Goal: Find specific page/section: Find specific page/section

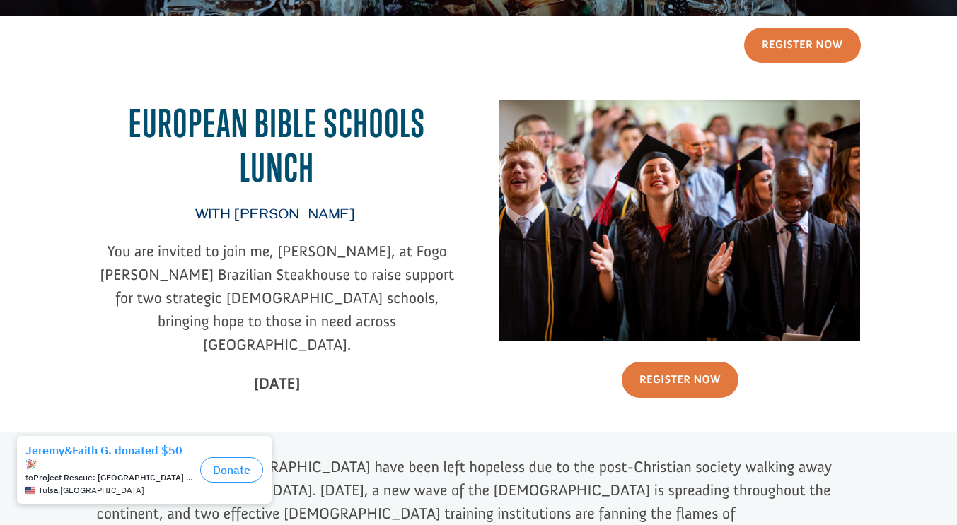
scroll to position [247, 0]
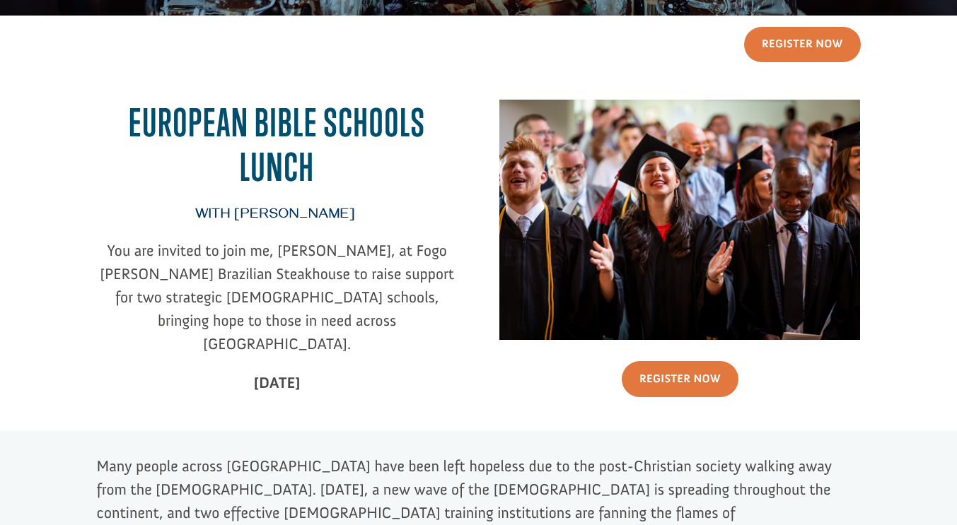
drag, startPoint x: 339, startPoint y: 362, endPoint x: 222, endPoint y: 371, distance: 117.7
click at [222, 371] on p "[DATE]" at bounding box center [277, 382] width 361 height 23
copy strong "[DATE]"
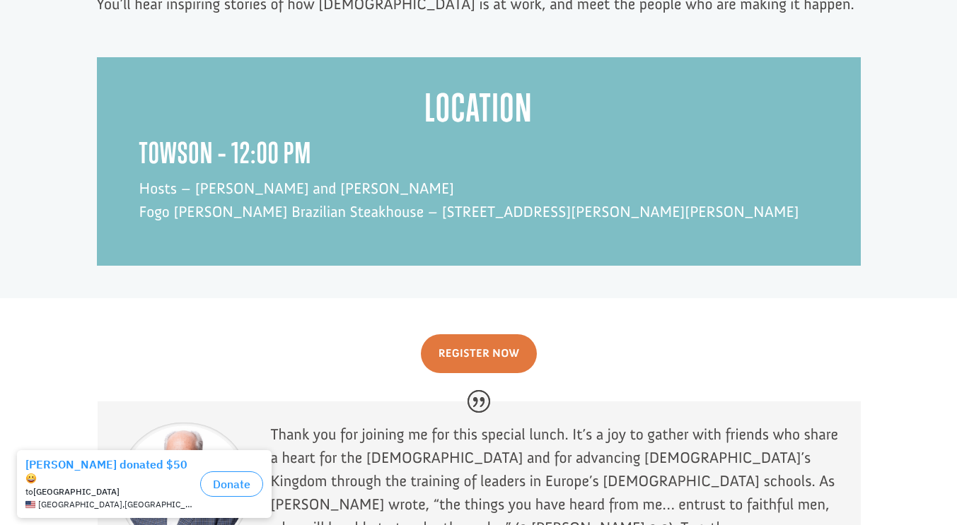
scroll to position [1174, 0]
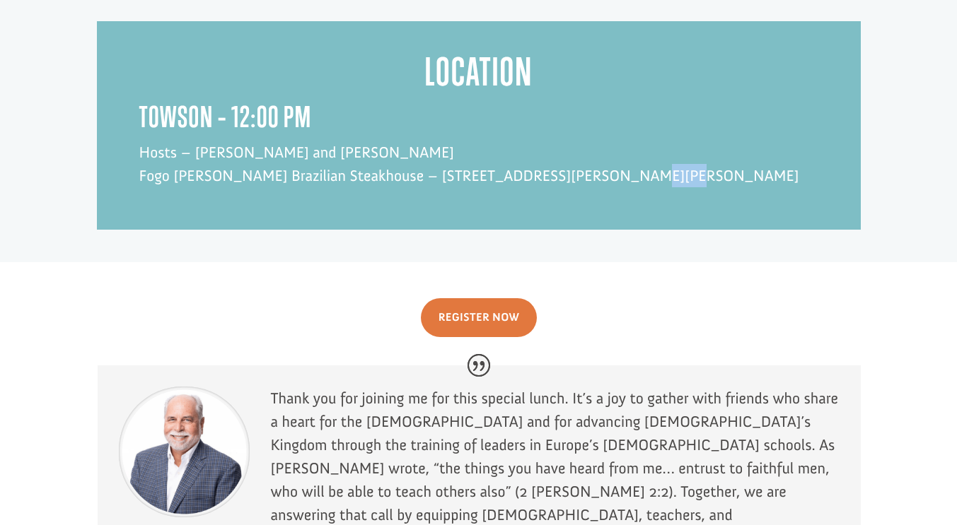
drag, startPoint x: 639, startPoint y: 105, endPoint x: 600, endPoint y: 107, distance: 38.2
click at [600, 141] on p "Hosts – [PERSON_NAME] and [PERSON_NAME] [PERSON_NAME] Brazilian Steakhouse – [S…" at bounding box center [478, 164] width 679 height 47
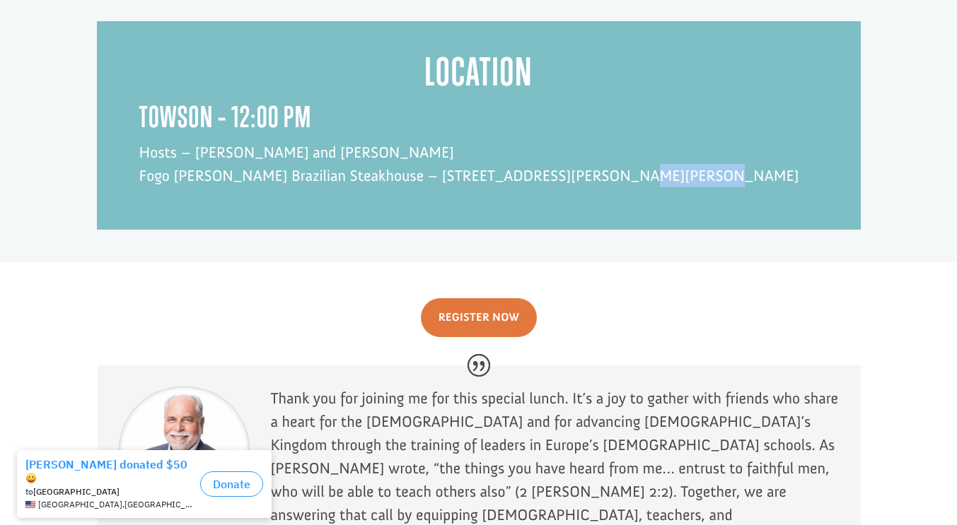
drag, startPoint x: 677, startPoint y: 110, endPoint x: 589, endPoint y: 108, distance: 88.4
click at [589, 141] on p "Hosts – [PERSON_NAME] and [PERSON_NAME] [PERSON_NAME] Brazilian Steakhouse – [S…" at bounding box center [478, 164] width 679 height 47
copy p "Towson, [GEOGRAPHIC_DATA]"
click at [124, 56] on div "Location [GEOGRAPHIC_DATA] – 12:00 PM Hosts – [PERSON_NAME] and [PERSON_NAME] […" at bounding box center [479, 125] width 764 height 209
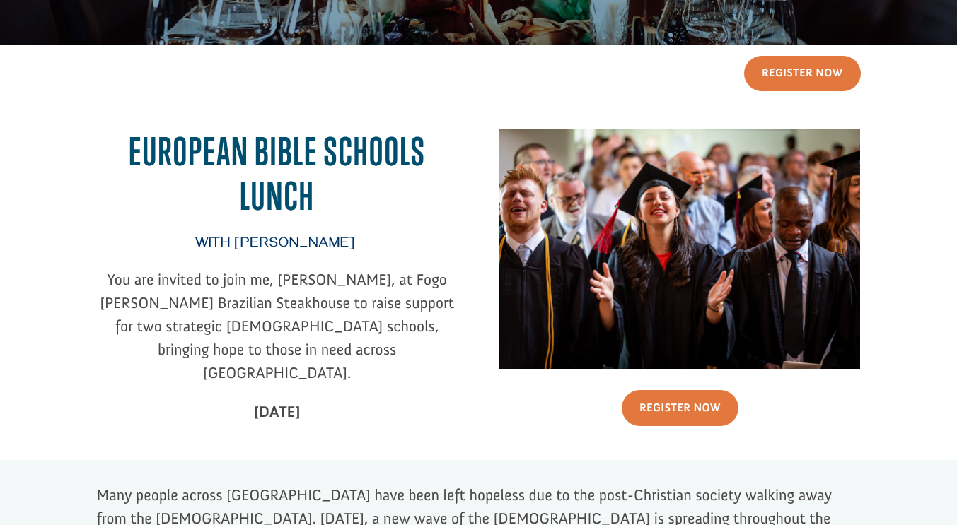
scroll to position [218, 0]
